Goal: Information Seeking & Learning: Learn about a topic

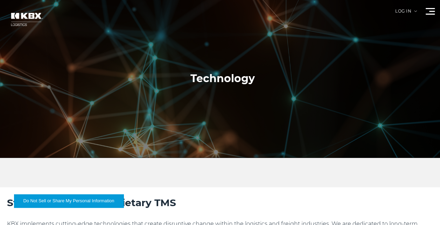
click at [33, 18] on img at bounding box center [26, 19] width 42 height 25
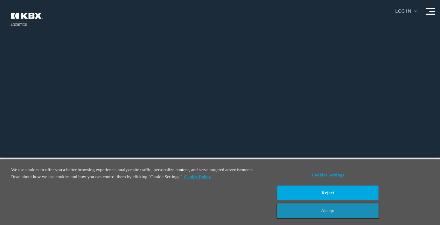
click at [355, 208] on button "Accept" at bounding box center [327, 211] width 101 height 15
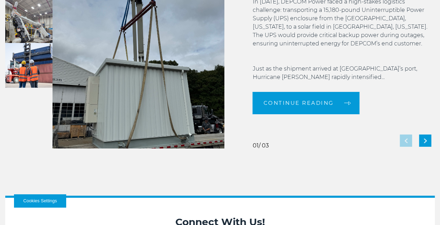
scroll to position [1246, 0]
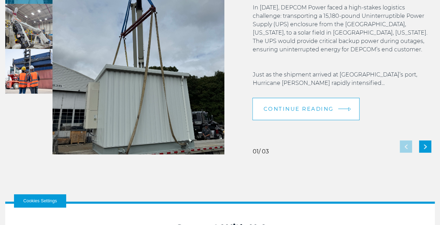
click at [300, 106] on span "Continue reading" at bounding box center [298, 108] width 70 height 5
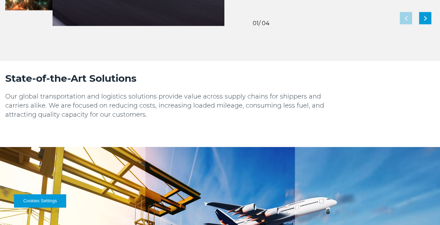
scroll to position [260, 0]
